Goal: Task Accomplishment & Management: Manage account settings

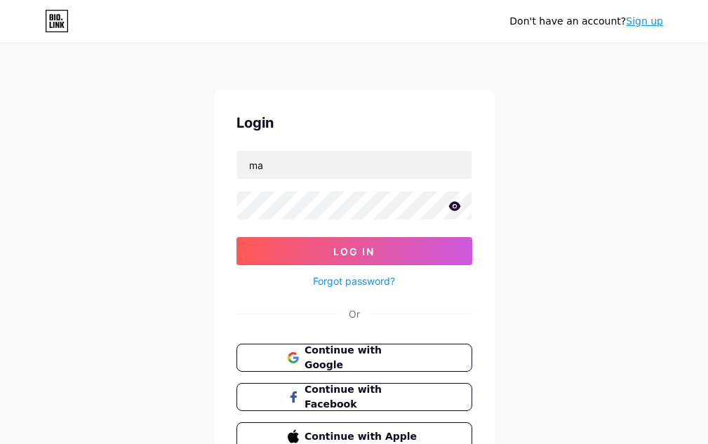
type input "[EMAIL_ADDRESS][DOMAIN_NAME]"
click at [176, 290] on div "Don't have an account? Sign up Login [EMAIL_ADDRESS][DOMAIN_NAME] Log In Forgot…" at bounding box center [354, 259] width 708 height 518
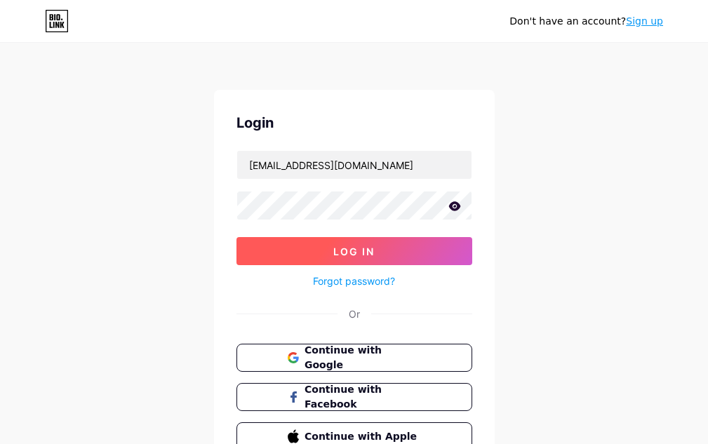
click at [293, 250] on button "Log In" at bounding box center [354, 251] width 236 height 28
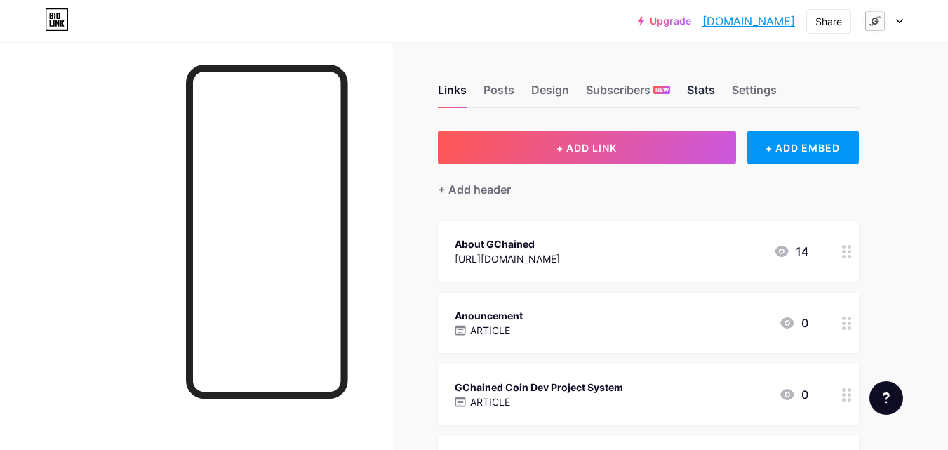
click at [696, 90] on div "Stats" at bounding box center [701, 93] width 28 height 25
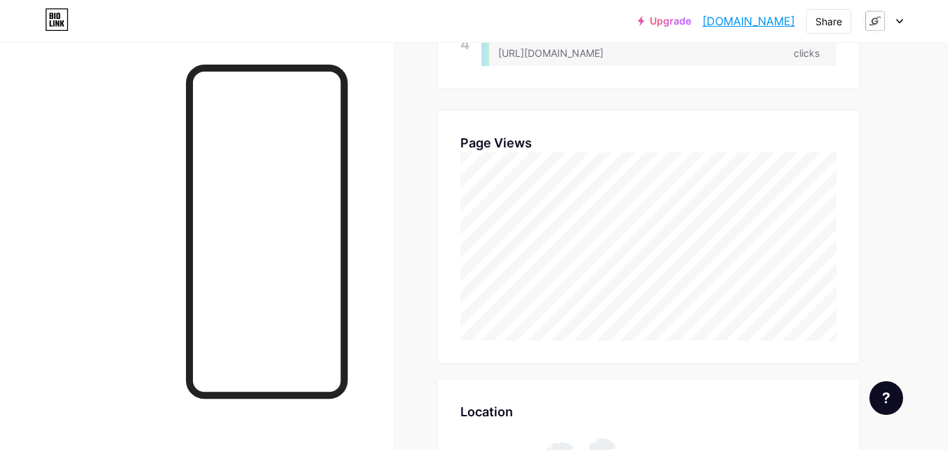
scroll to position [5468, 0]
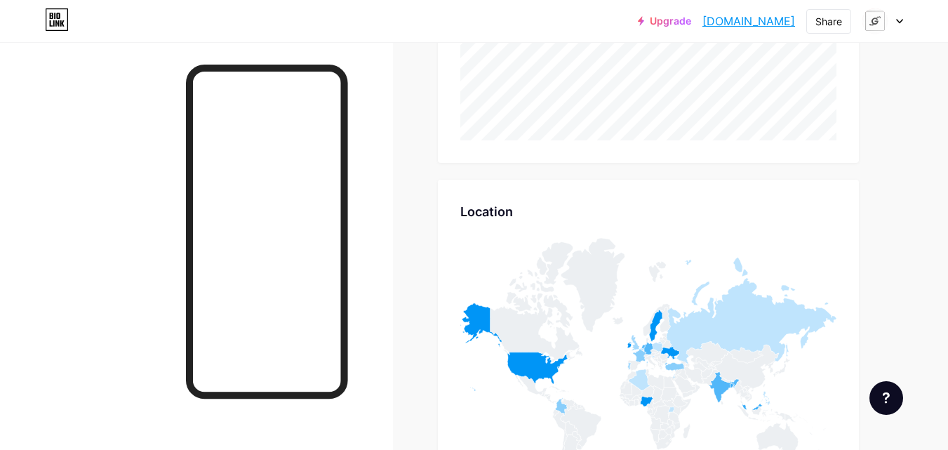
click at [707, 21] on icon at bounding box center [899, 21] width 7 height 5
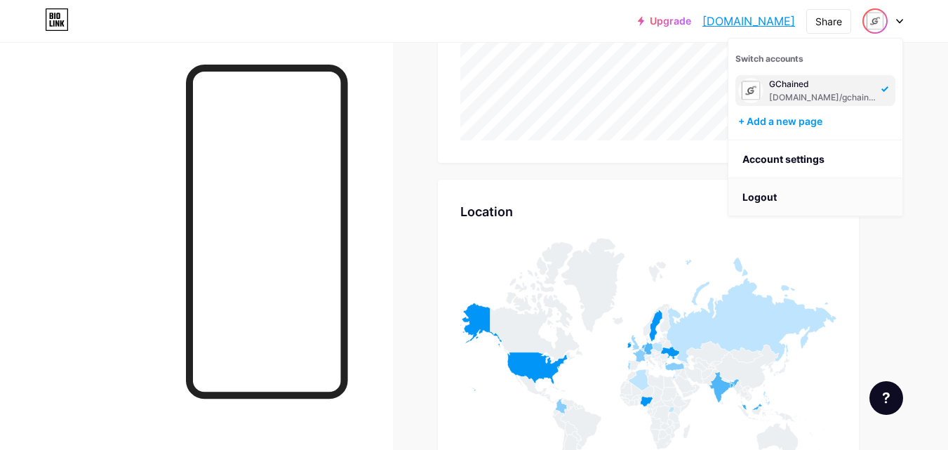
click at [707, 182] on li "Logout" at bounding box center [815, 197] width 174 height 38
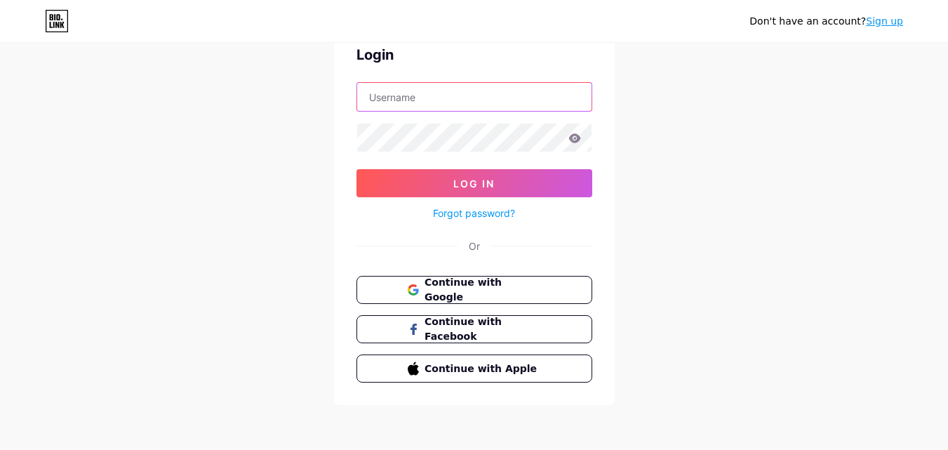
type input "[EMAIL_ADDRESS][DOMAIN_NAME]"
